Goal: Task Accomplishment & Management: Manage account settings

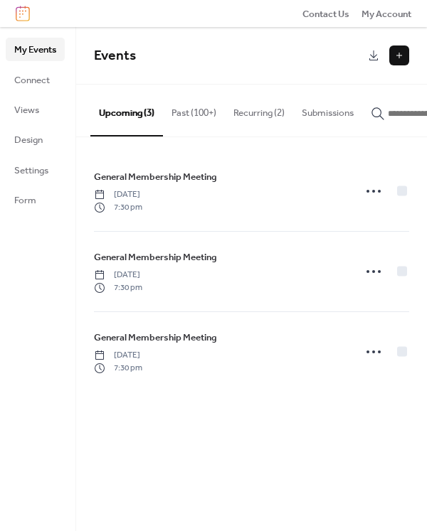
click at [193, 110] on button "Past (100+)" at bounding box center [194, 110] width 62 height 50
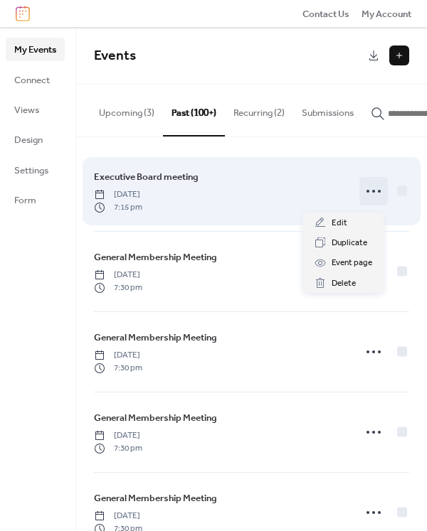
click at [371, 193] on icon at bounding box center [373, 191] width 23 height 23
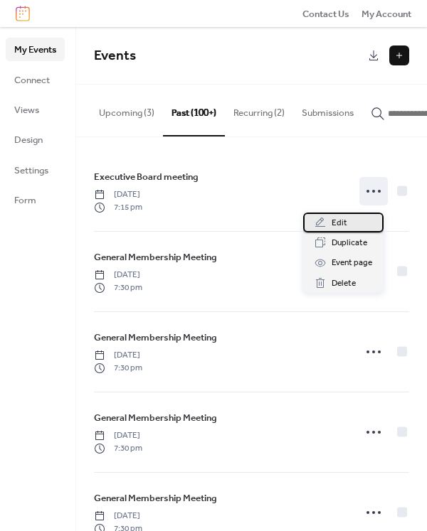
click at [354, 226] on div "Edit" at bounding box center [343, 223] width 80 height 20
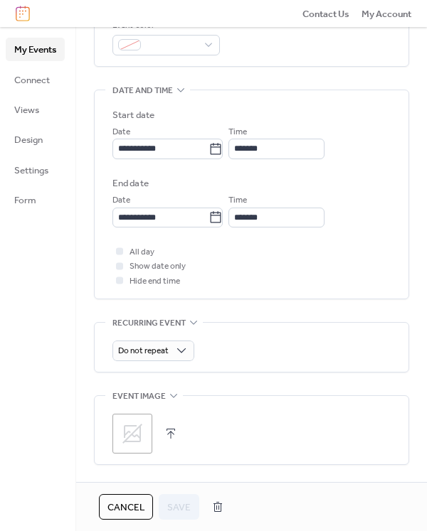
scroll to position [356, 0]
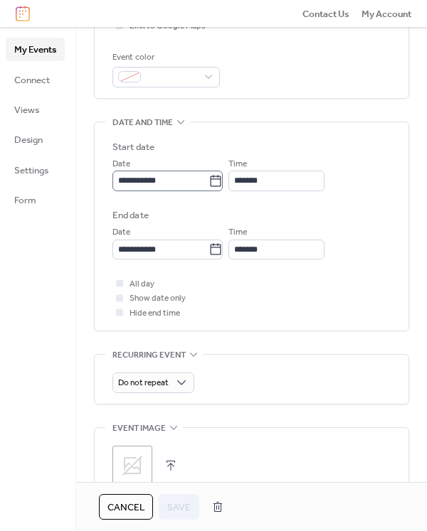
click at [223, 183] on icon at bounding box center [215, 181] width 14 height 14
click at [208, 183] on input "**********" at bounding box center [160, 181] width 96 height 20
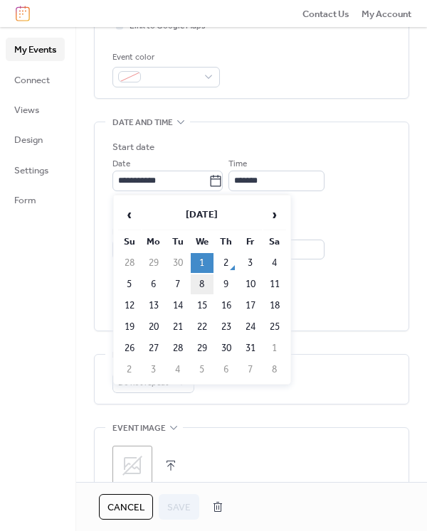
click at [201, 291] on td "8" at bounding box center [202, 285] width 23 height 20
type input "**********"
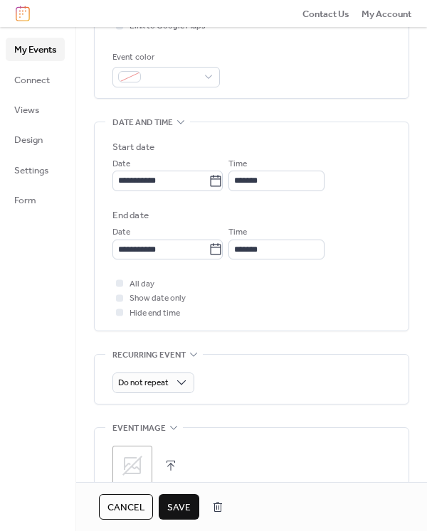
click at [290, 303] on div "All day Show date only Hide end time" at bounding box center [251, 298] width 278 height 43
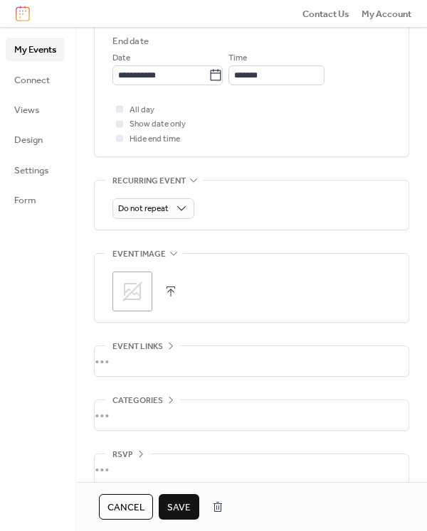
scroll to position [547, 0]
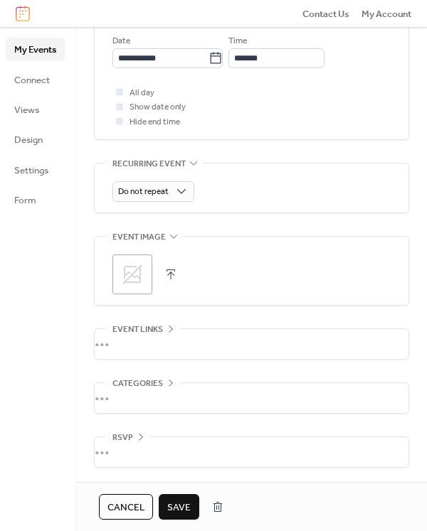
click at [179, 511] on span "Save" at bounding box center [178, 508] width 23 height 14
